Goal: Understand process/instructions

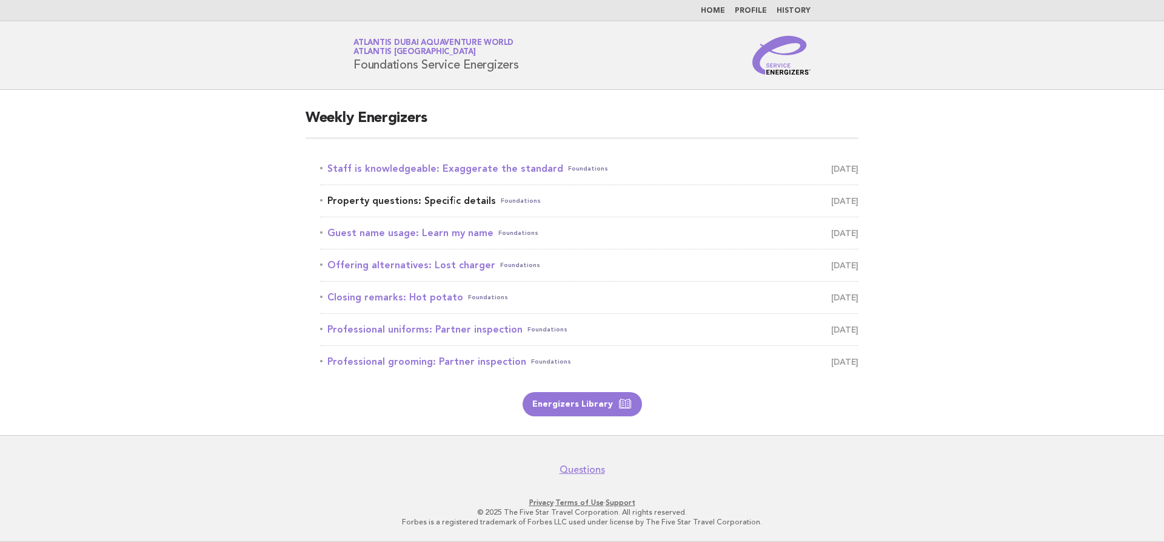
click at [432, 197] on link "Property questions: Specific details Foundations [DATE]" at bounding box center [589, 200] width 539 height 17
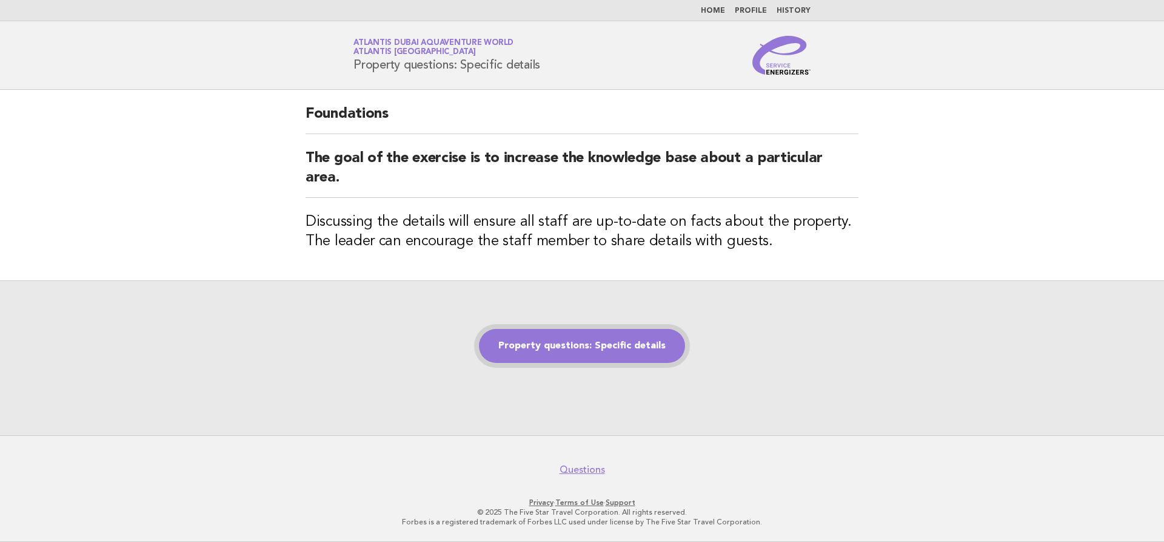
click at [646, 356] on link "Property questions: Specific details" at bounding box center [582, 346] width 206 height 34
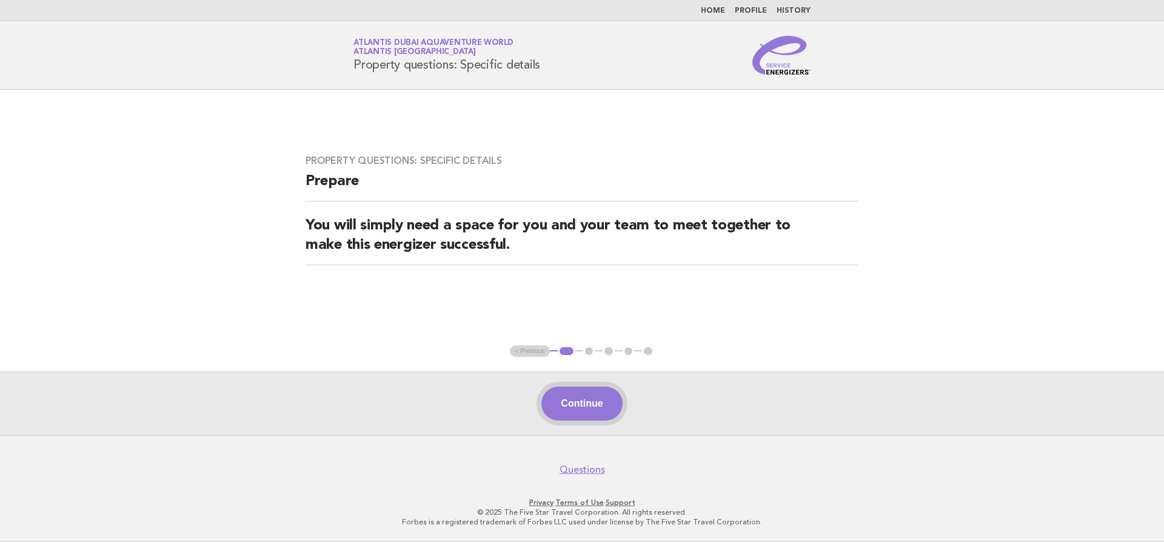
click at [583, 411] on button "Continue" at bounding box center [582, 403] width 81 height 34
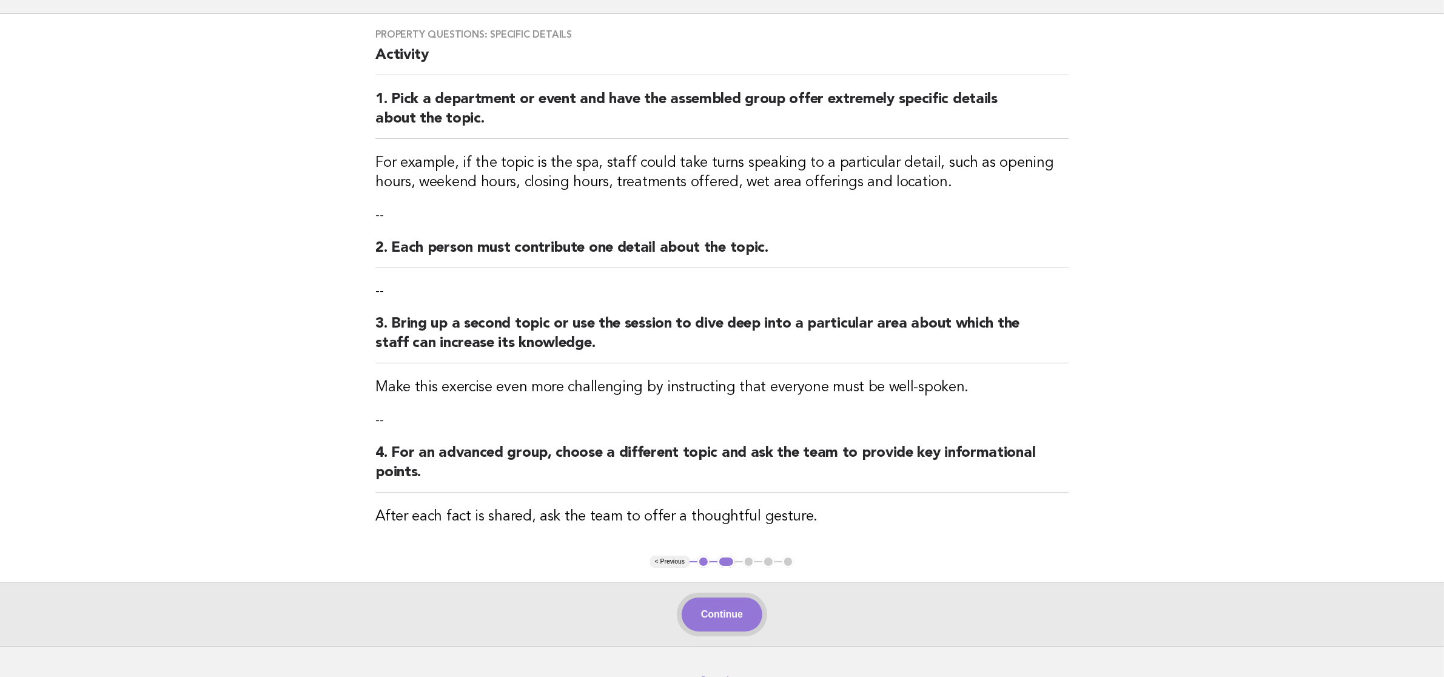
click at [713, 541] on button "Continue" at bounding box center [722, 614] width 81 height 34
